Goal: Information Seeking & Learning: Learn about a topic

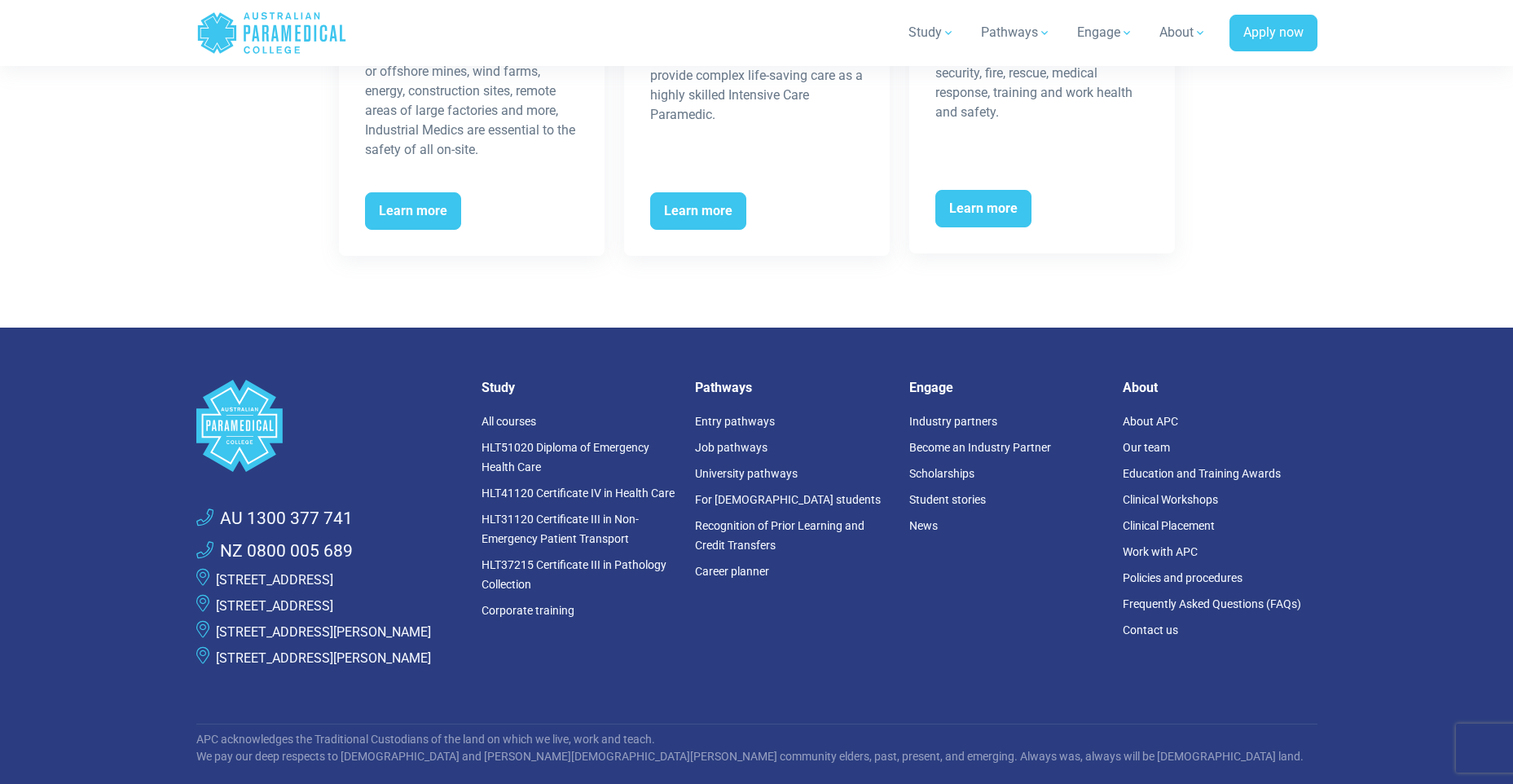
scroll to position [2932, 0]
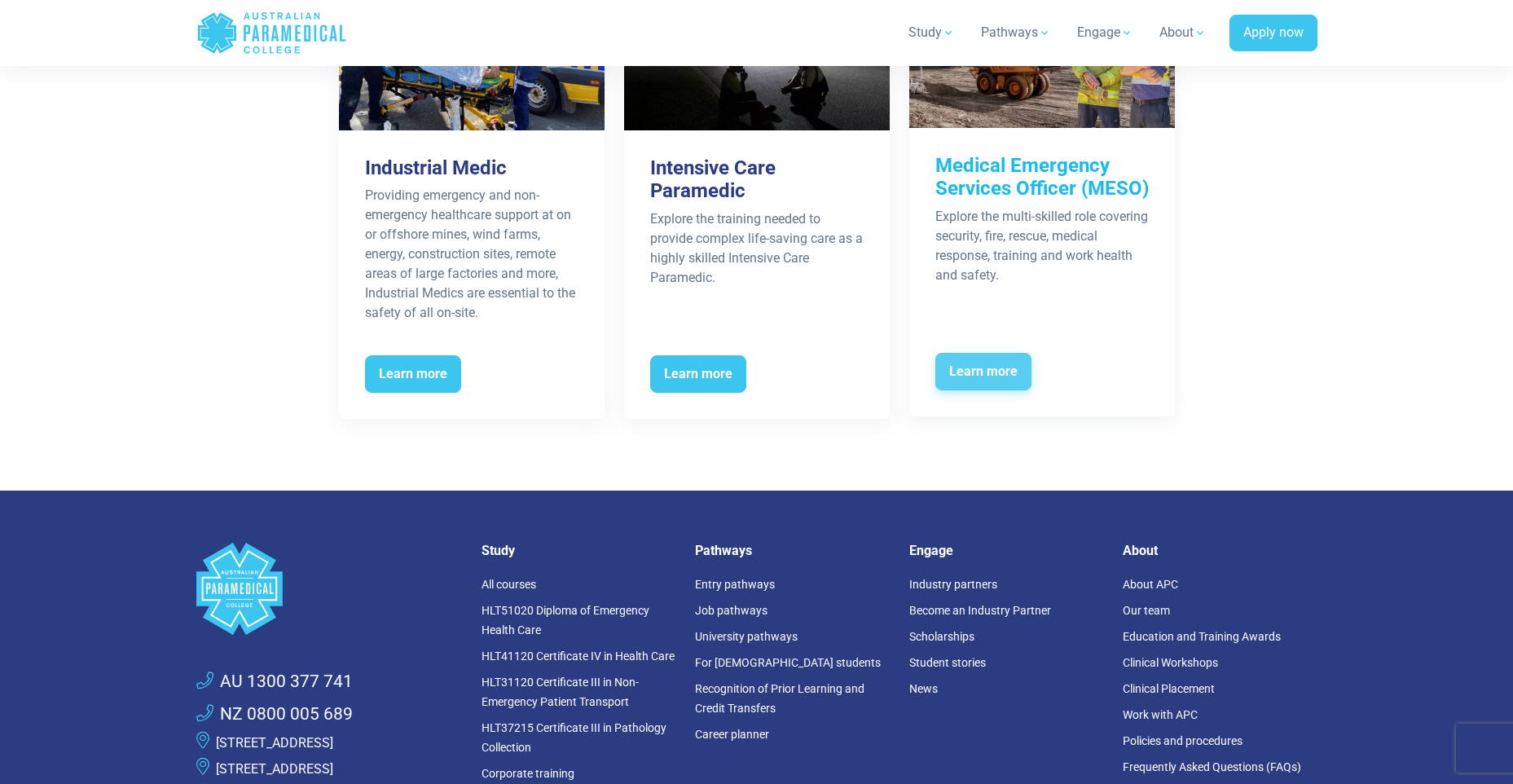
click at [985, 369] on span "Learn more" at bounding box center [983, 371] width 96 height 37
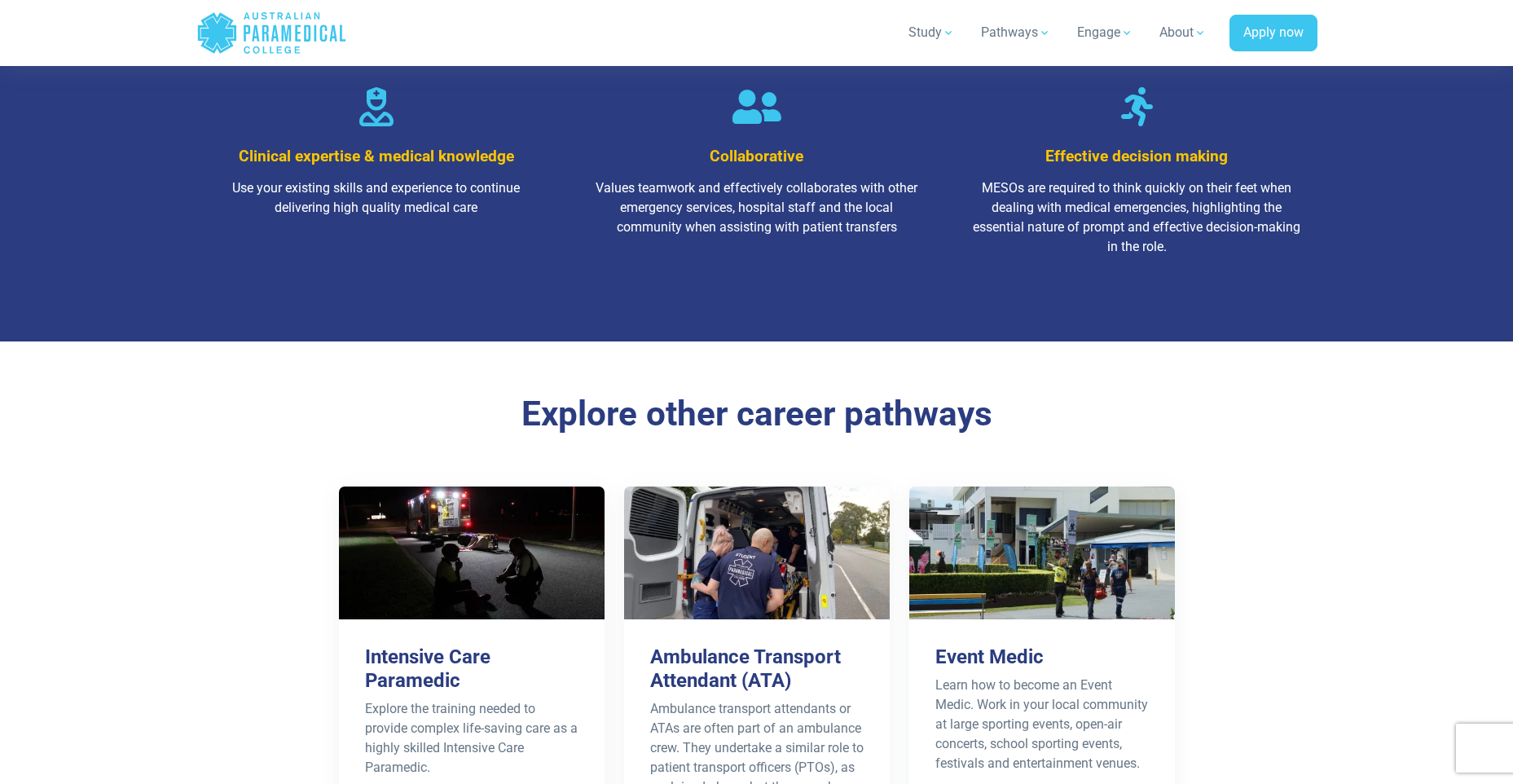
scroll to position [3095, 0]
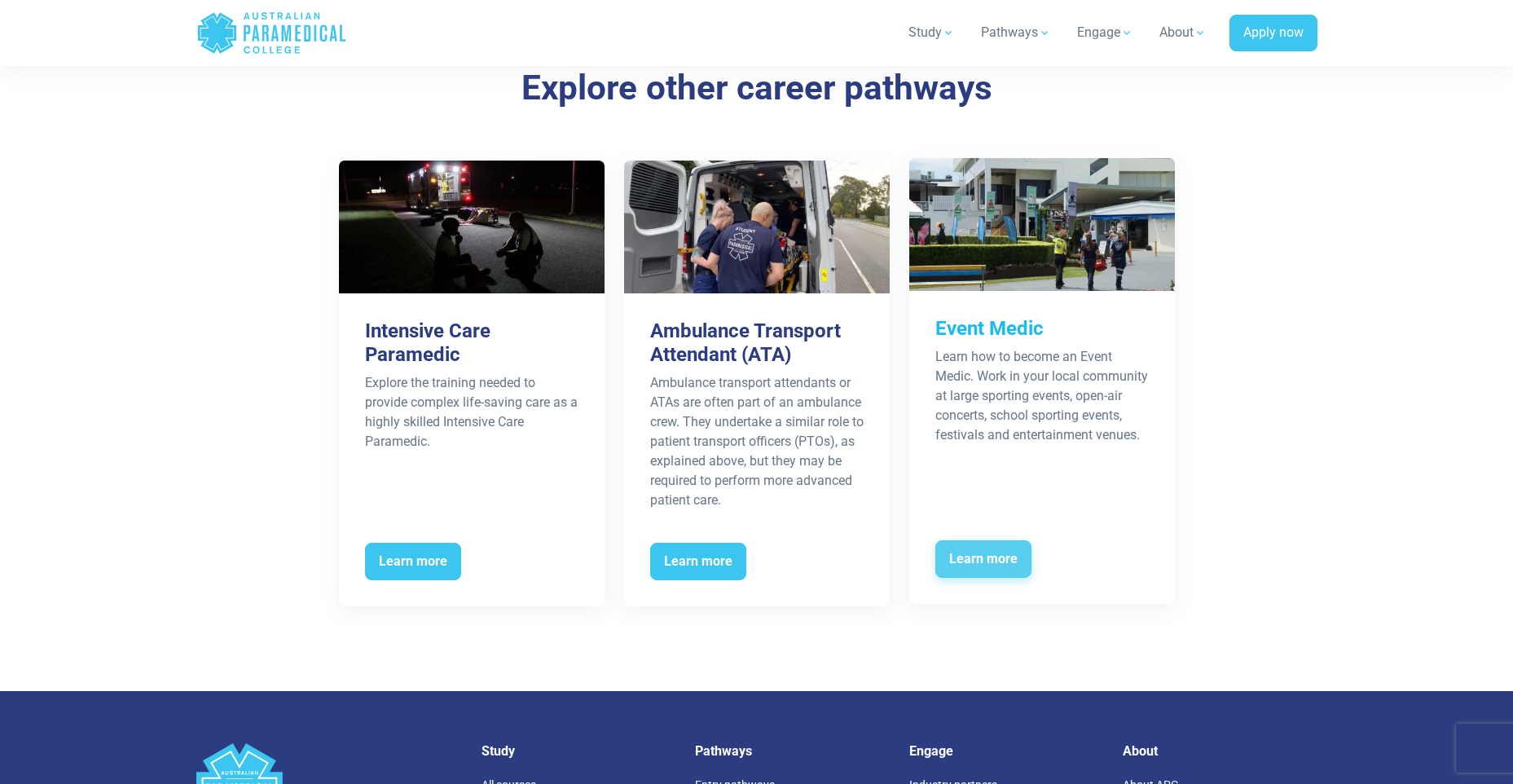
click at [1007, 577] on span "Learn more" at bounding box center [983, 558] width 96 height 37
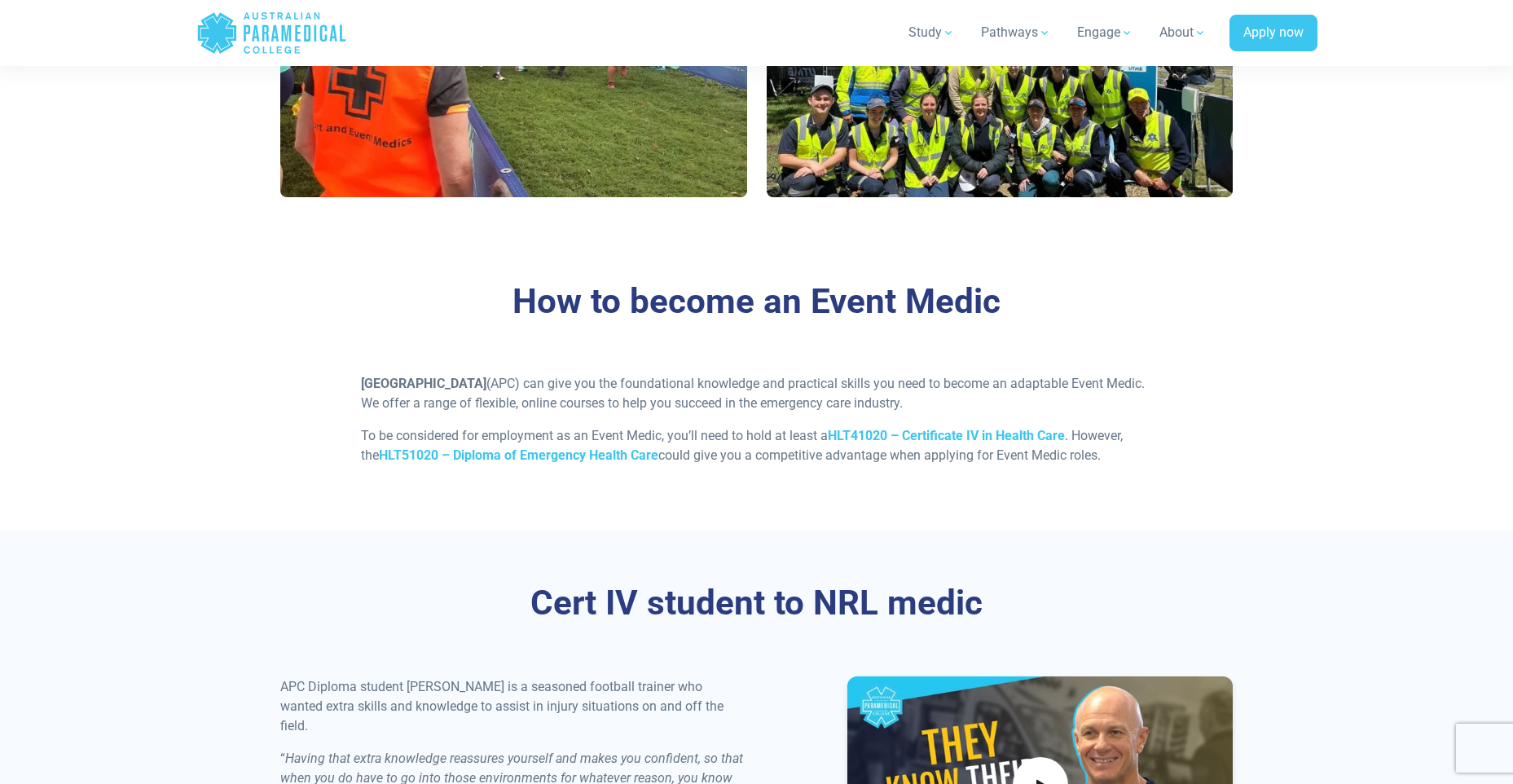
scroll to position [1222, 0]
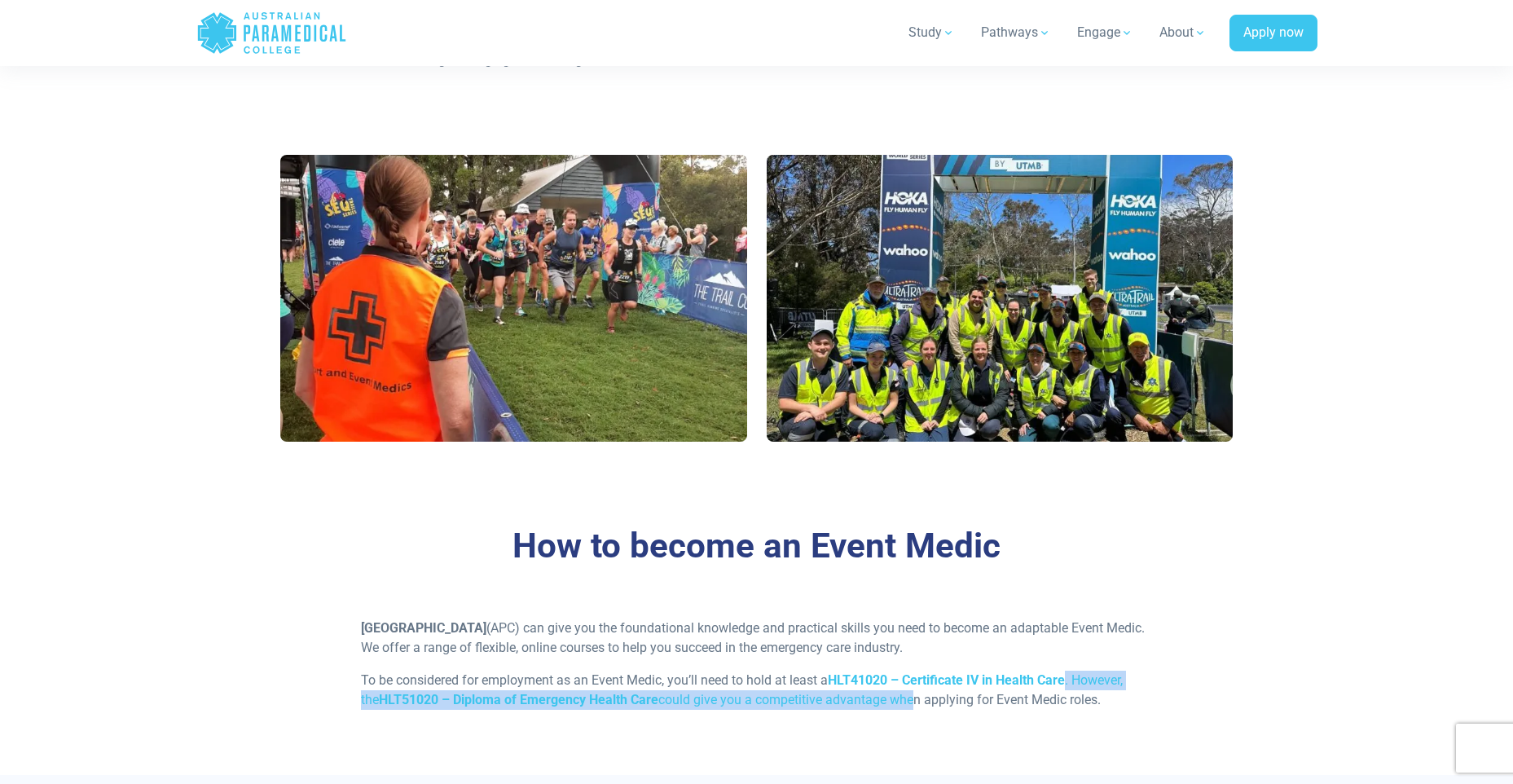
drag, startPoint x: 1072, startPoint y: 675, endPoint x: 918, endPoint y: 698, distance: 155.7
click at [918, 698] on p "To be considered for employment as an Event Medic, you’ll need to hold at least…" at bounding box center [757, 690] width 792 height 39
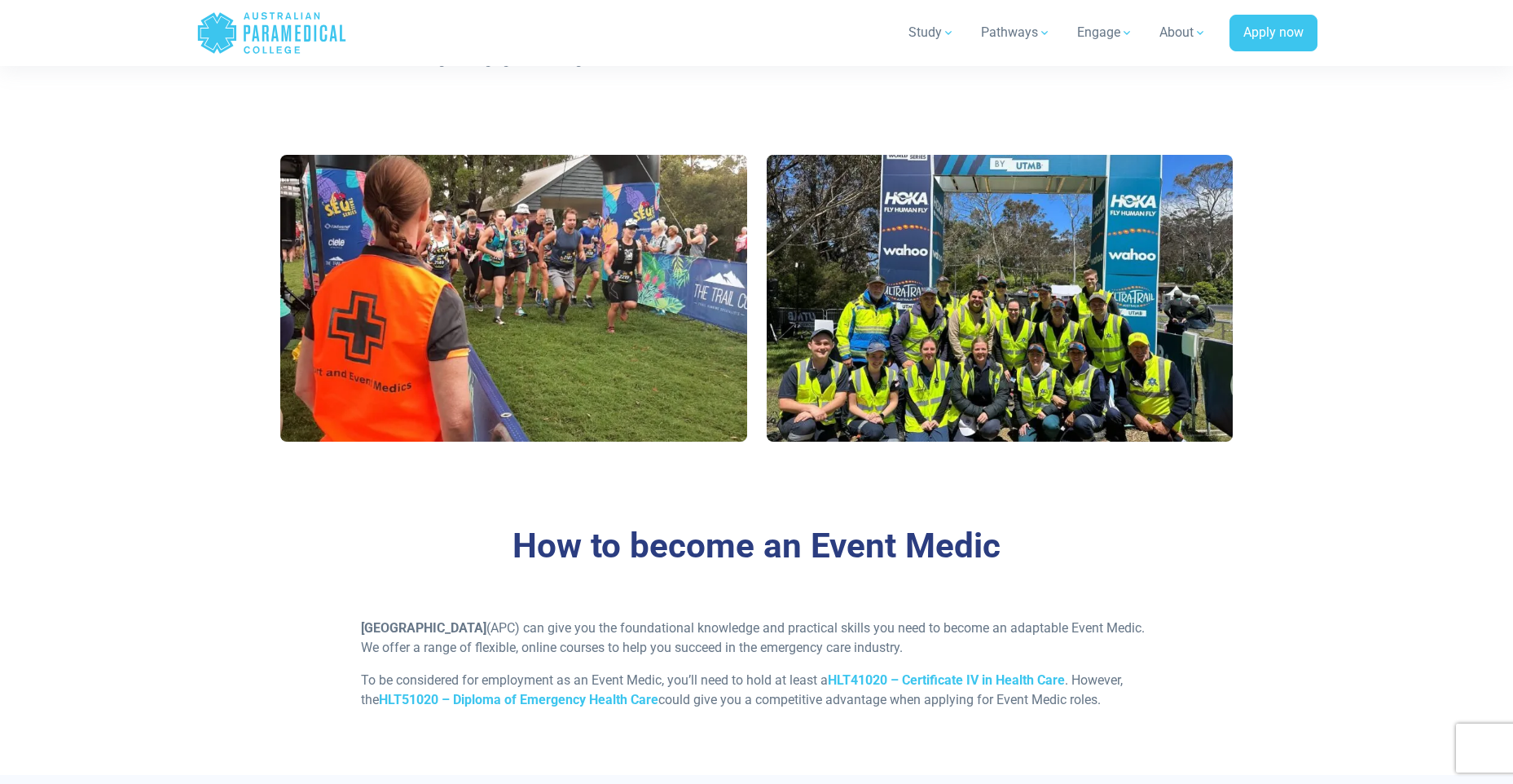
click at [1331, 599] on section "How to become an Event Medic Australian Paramedical College (APC) can give you …" at bounding box center [756, 624] width 1513 height 302
click at [837, 678] on strong "HLT41020 – Certificate IV in Health Care" at bounding box center [946, 679] width 237 height 16
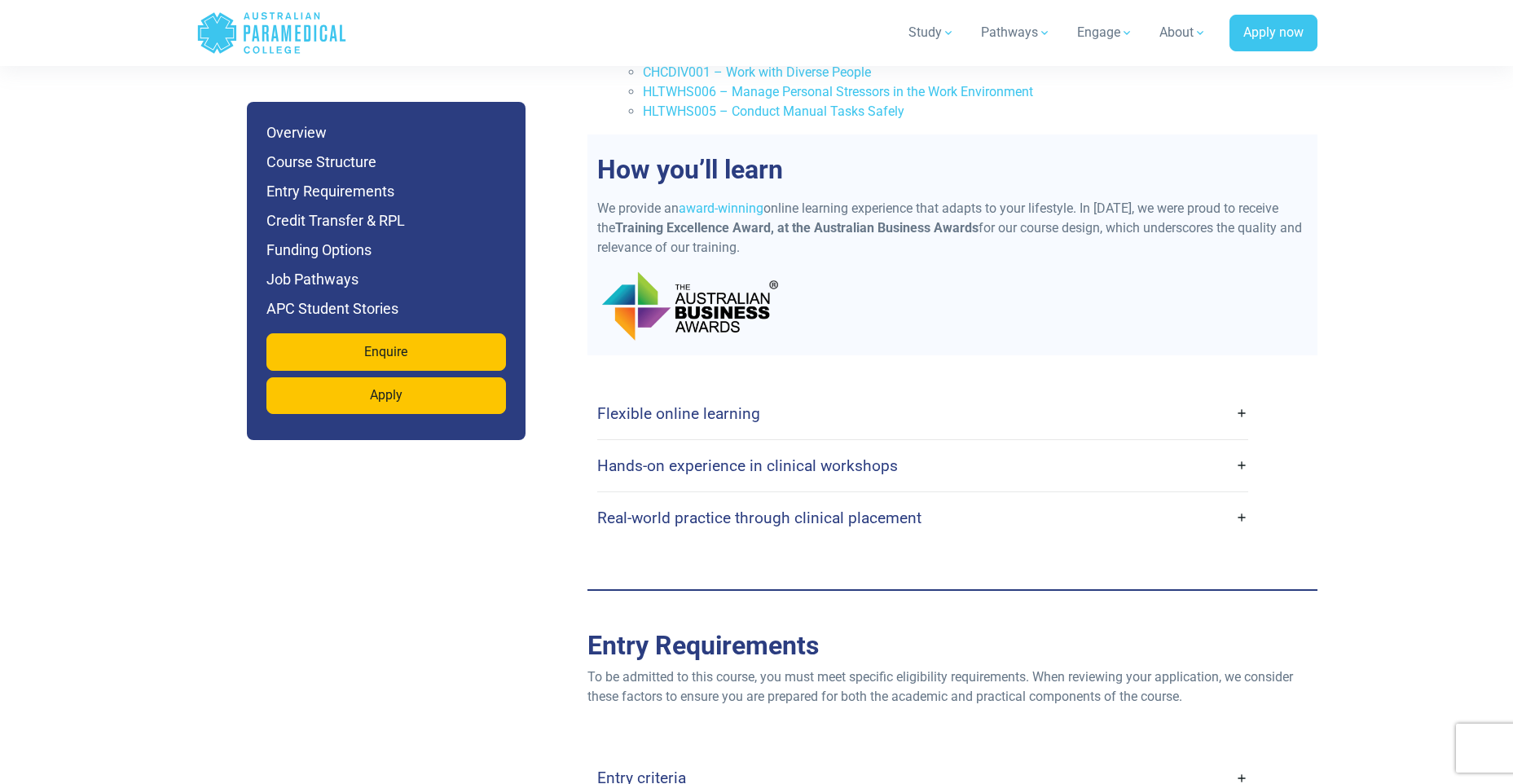
scroll to position [3095, 0]
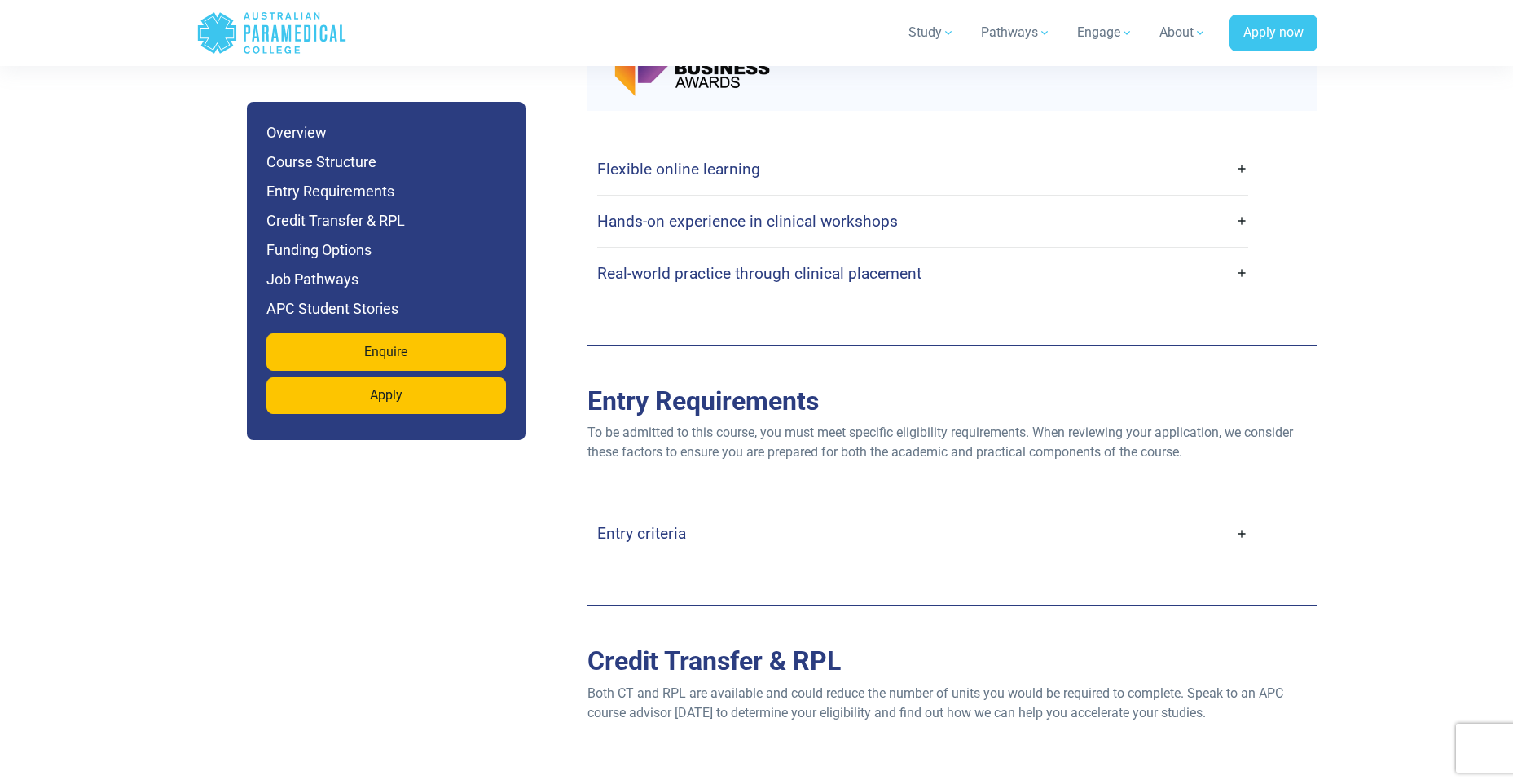
click at [1241, 514] on link "Entry criteria" at bounding box center [922, 533] width 651 height 38
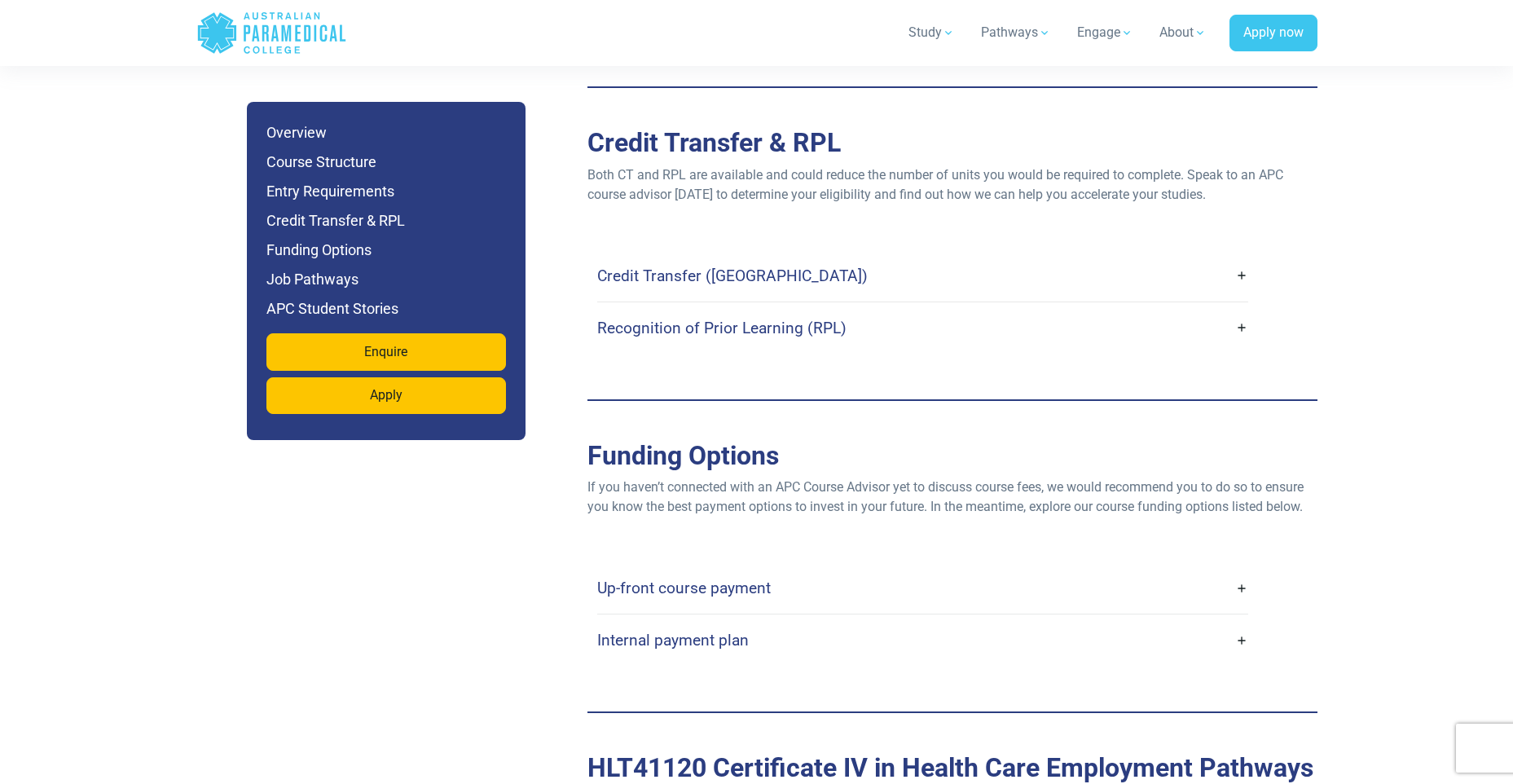
scroll to position [4480, 0]
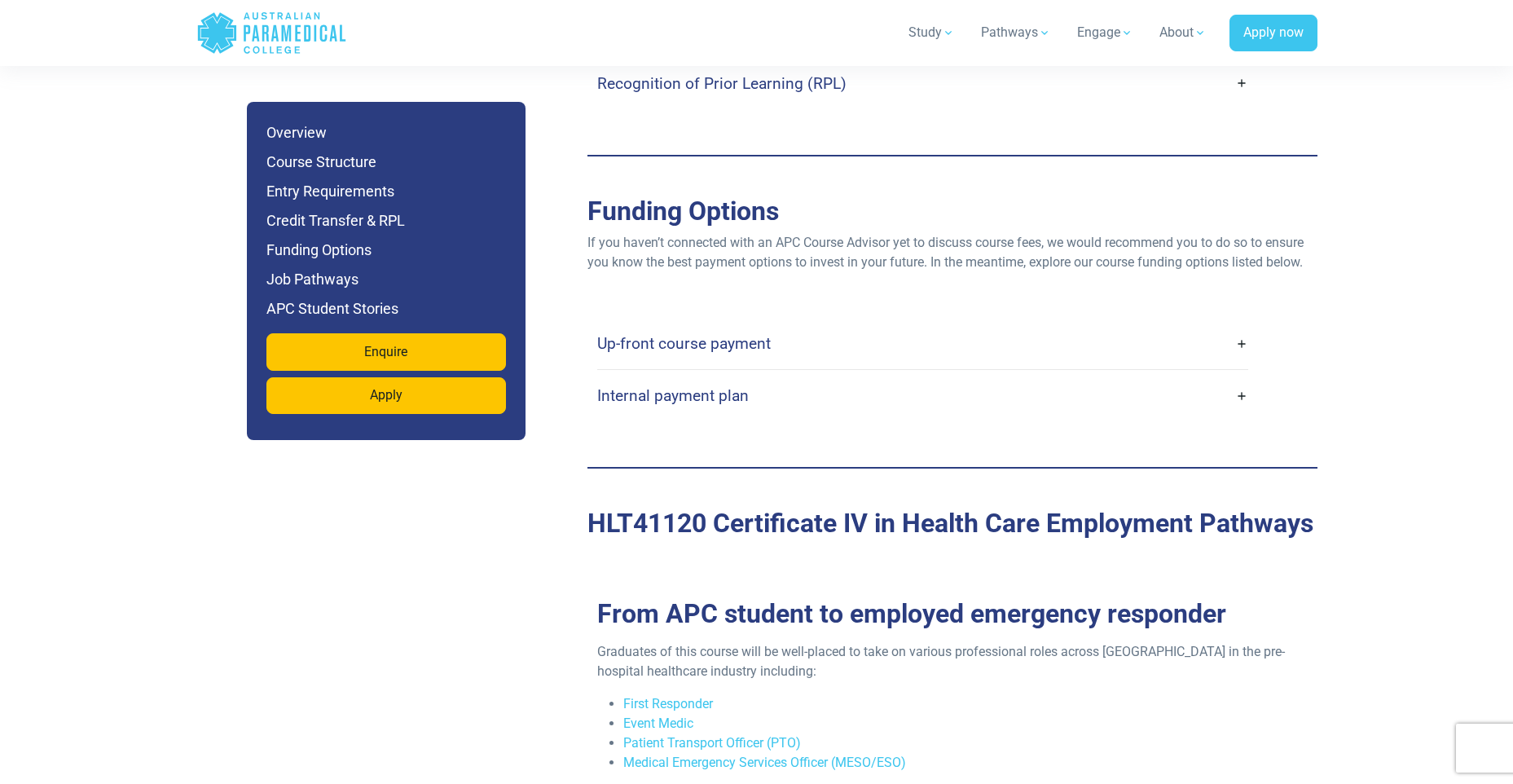
click at [1246, 376] on link "Internal payment plan" at bounding box center [922, 396] width 651 height 38
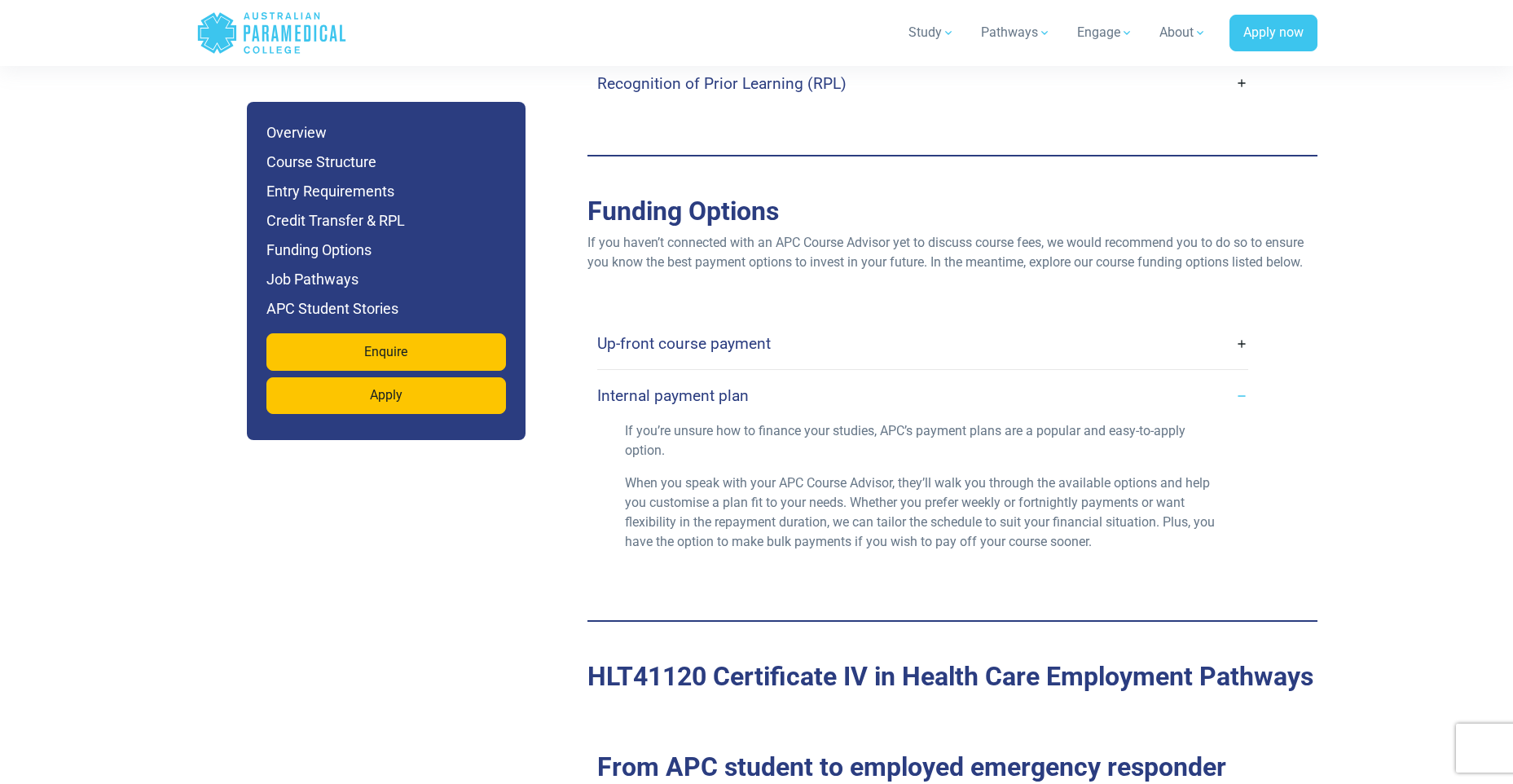
click at [1236, 324] on link "Up-front course payment" at bounding box center [922, 344] width 651 height 38
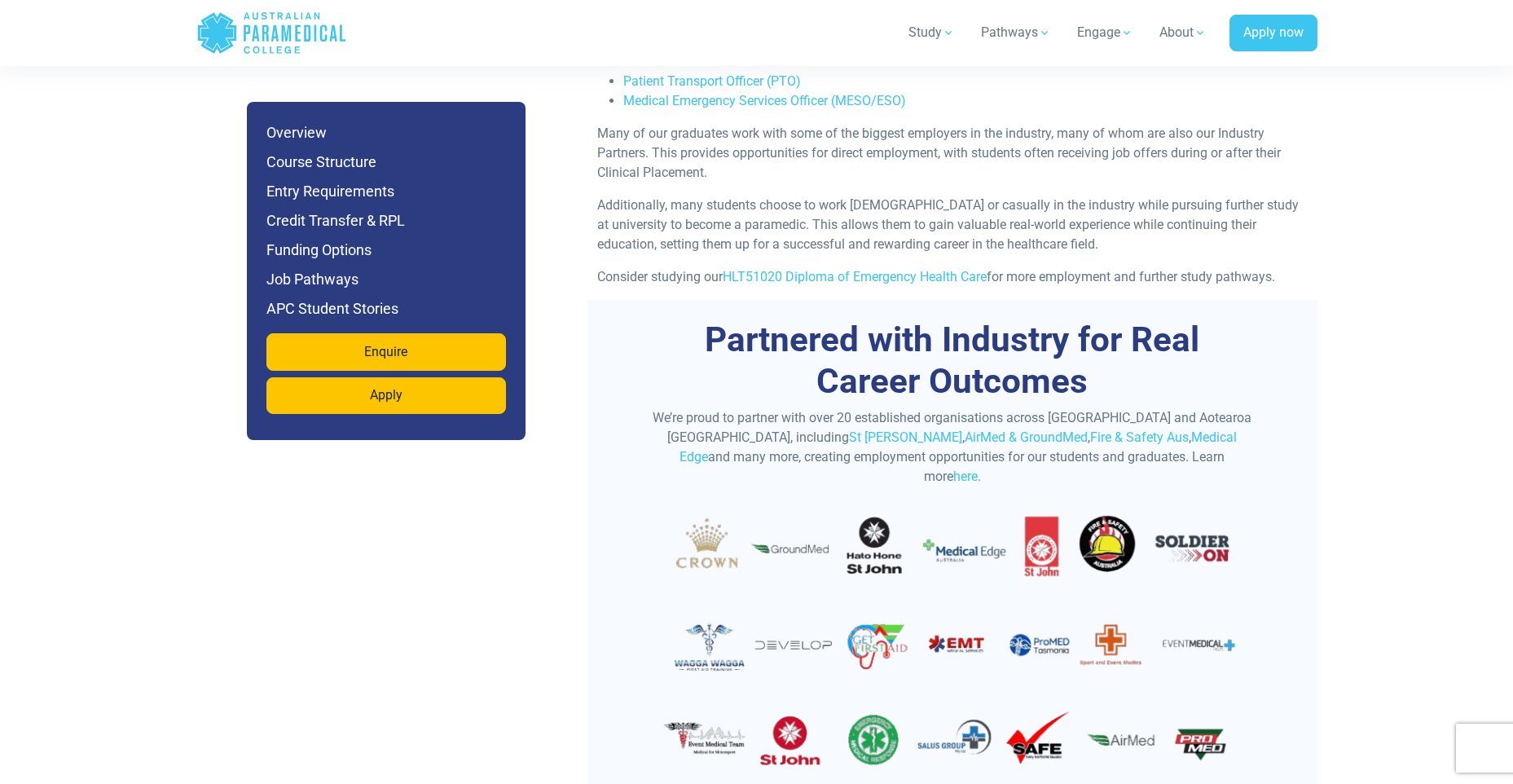
scroll to position [5702, 0]
